Goal: Navigation & Orientation: Find specific page/section

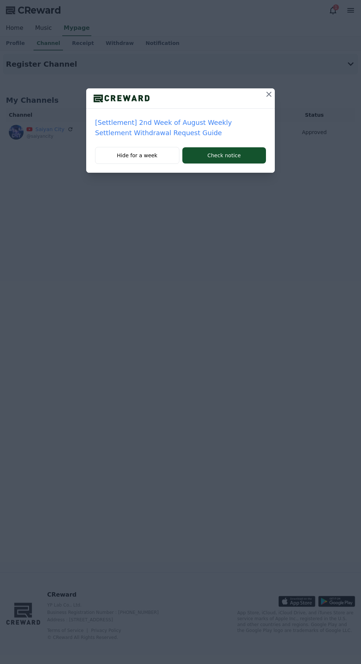
click at [266, 97] on icon at bounding box center [268, 94] width 9 height 9
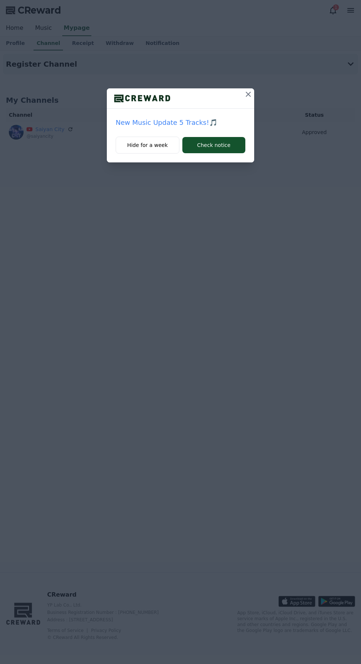
click at [247, 92] on icon at bounding box center [248, 94] width 9 height 9
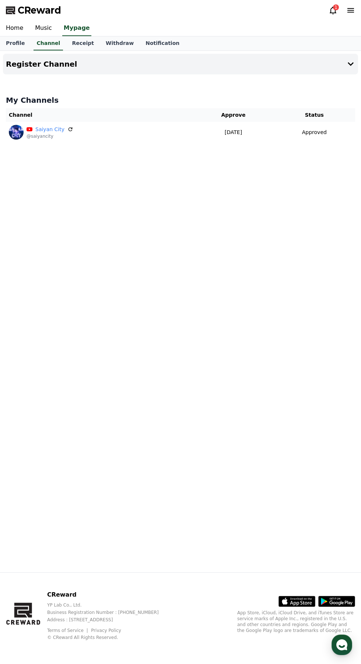
click at [333, 10] on icon at bounding box center [332, 10] width 9 height 9
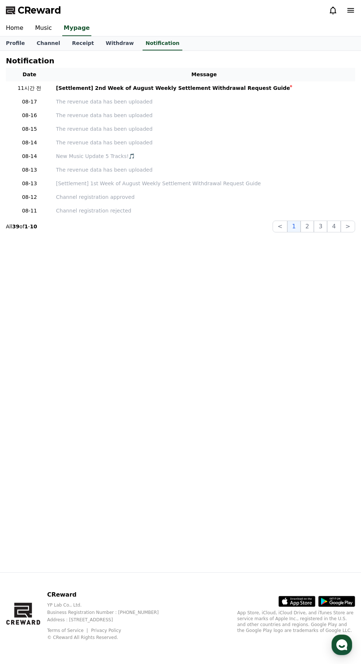
click at [42, 42] on link "Channel" at bounding box center [48, 43] width 35 height 14
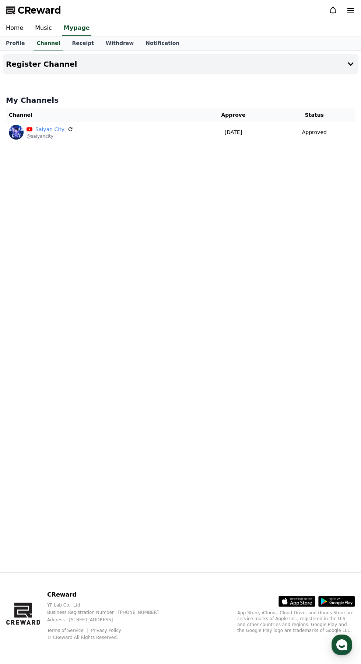
click at [47, 27] on link "Music" at bounding box center [43, 28] width 29 height 15
